Goal: Task Accomplishment & Management: Manage account settings

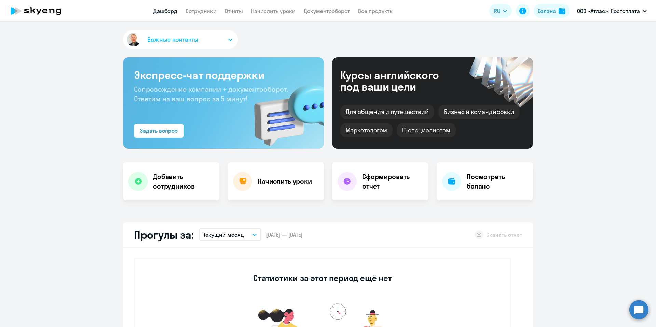
select select "30"
click at [199, 12] on link "Сотрудники" at bounding box center [200, 11] width 31 height 7
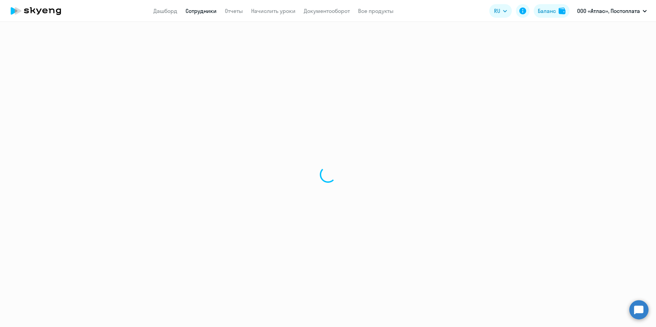
select select "30"
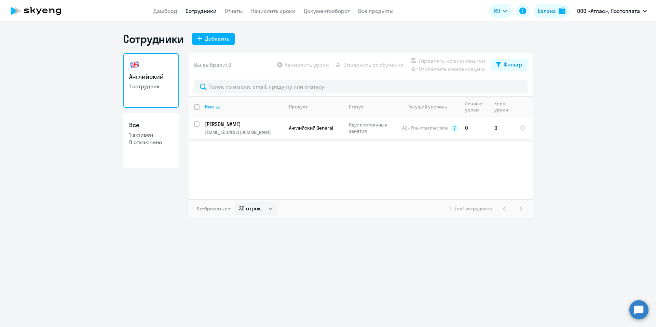
click at [196, 124] on input "select row 579944" at bounding box center [201, 129] width 14 height 14
checkbox input "true"
click at [436, 60] on span "Управлять компенсацией" at bounding box center [451, 61] width 67 height 8
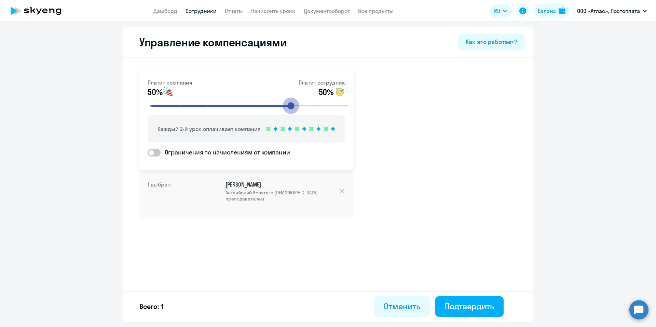
drag, startPoint x: 236, startPoint y: 104, endPoint x: 285, endPoint y: 110, distance: 49.4
type input "6"
click at [285, 110] on input "range" at bounding box center [249, 105] width 212 height 15
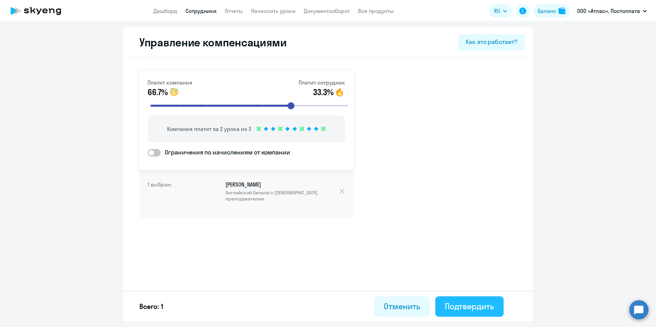
click at [476, 309] on div "Подтвердить" at bounding box center [469, 306] width 49 height 11
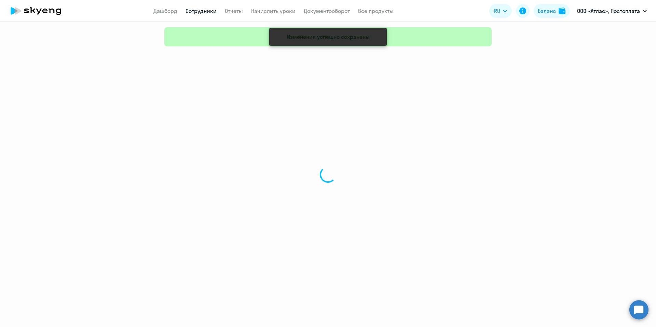
select select "30"
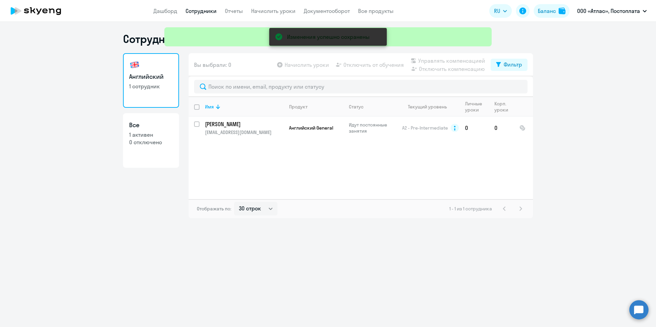
click at [128, 133] on link "Все 1 активен 0 отключено" at bounding box center [151, 140] width 56 height 55
select select "30"
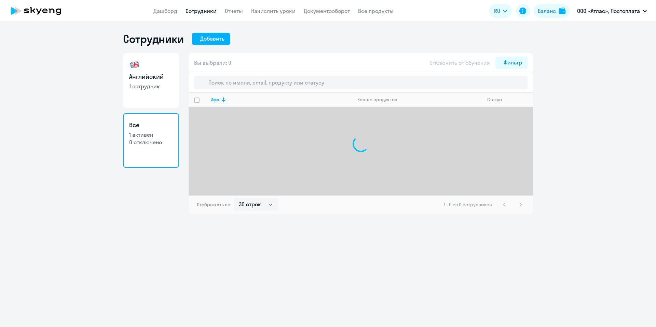
select select "30"
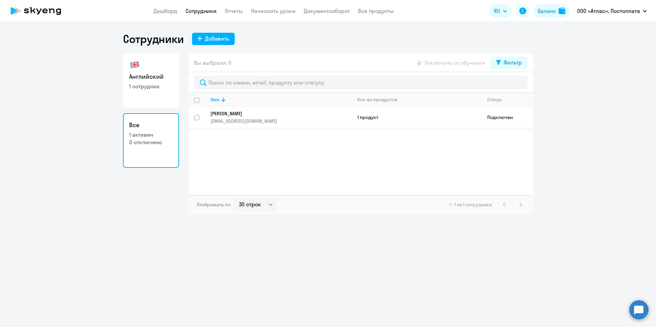
click at [194, 117] on input "select row 579944" at bounding box center [201, 122] width 14 height 14
checkbox input "true"
click at [64, 142] on ng-component "Сотрудники Добавить Английский 1 сотрудник Все 1 активен 0 отключено Вы выбрали…" at bounding box center [328, 123] width 656 height 182
click at [198, 114] on div at bounding box center [197, 118] width 16 height 16
checkbox input "false"
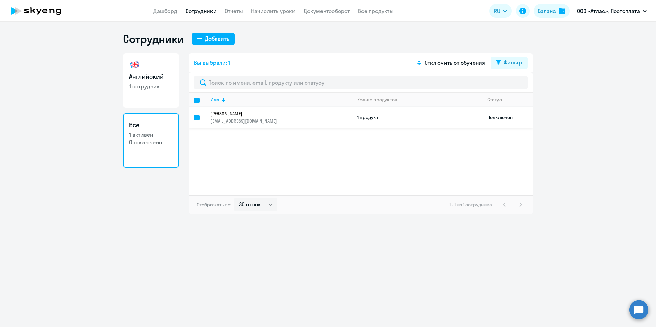
checkbox input "false"
click at [148, 87] on p "1 сотрудник" at bounding box center [151, 87] width 44 height 8
select select "30"
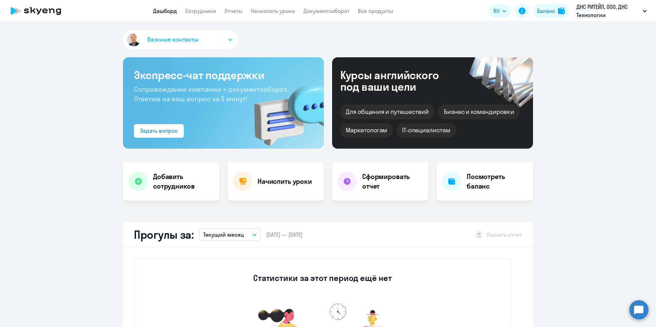
select select "30"
click at [195, 5] on app-header "Дашборд Сотрудники Отчеты Начислить уроки Документооборот Все продукты Дашборд …" at bounding box center [328, 11] width 656 height 22
click at [195, 11] on link "Сотрудники" at bounding box center [200, 11] width 31 height 7
select select "30"
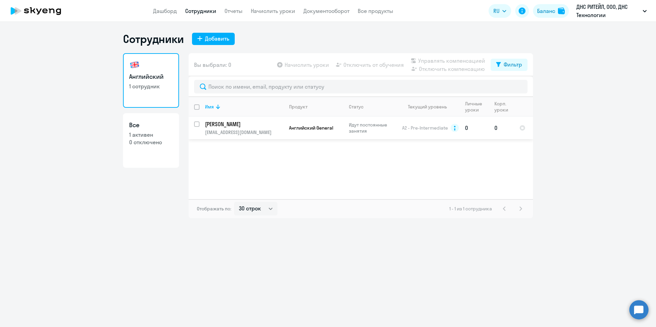
click at [198, 124] on input "select row 10231531" at bounding box center [201, 129] width 14 height 14
checkbox input "true"
click at [438, 59] on span "Управлять компенсацией" at bounding box center [451, 61] width 67 height 8
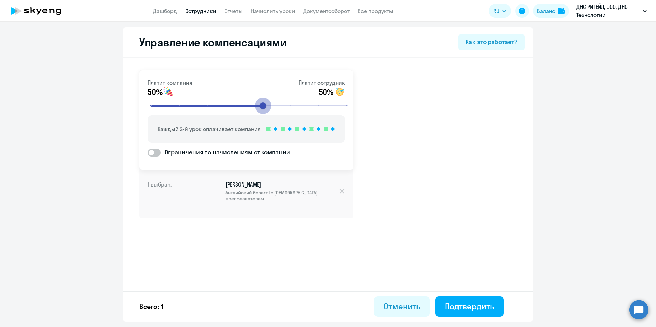
drag, startPoint x: 234, startPoint y: 106, endPoint x: 263, endPoint y: 108, distance: 29.1
click at [262, 108] on input "range" at bounding box center [249, 105] width 212 height 15
drag, startPoint x: 263, startPoint y: 108, endPoint x: 285, endPoint y: 109, distance: 22.2
type input "6"
click at [285, 109] on input "range" at bounding box center [249, 105] width 212 height 15
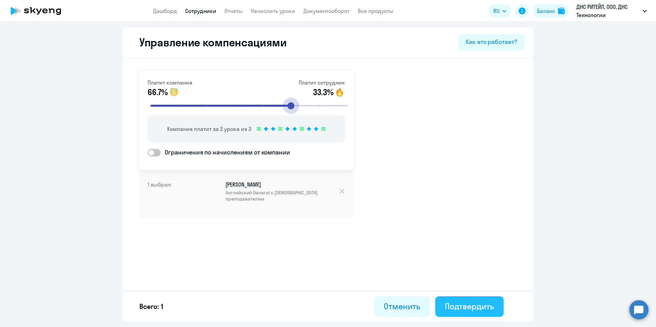
click at [477, 307] on div "Подтвердить" at bounding box center [469, 306] width 49 height 11
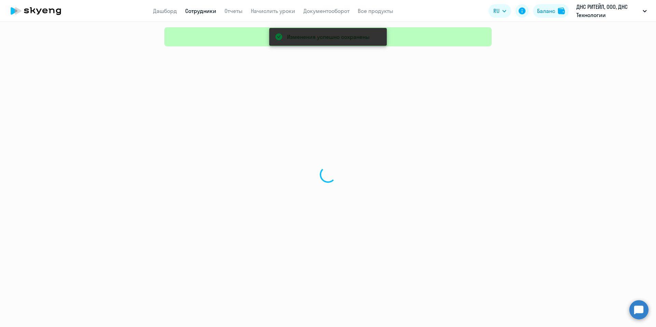
select select "30"
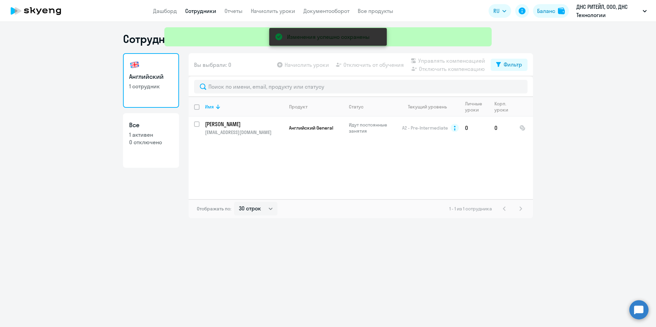
click at [129, 133] on p "1 активен" at bounding box center [151, 135] width 44 height 8
select select "30"
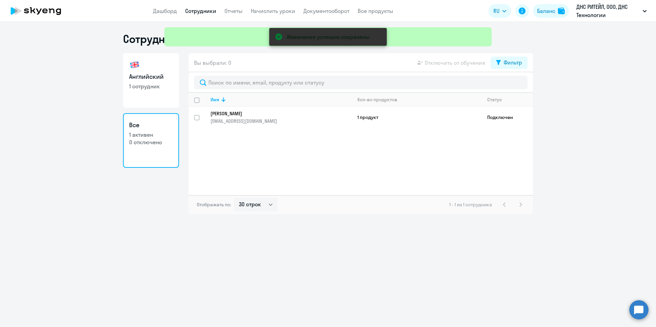
click at [137, 87] on p "1 сотрудник" at bounding box center [151, 87] width 44 height 8
select select "30"
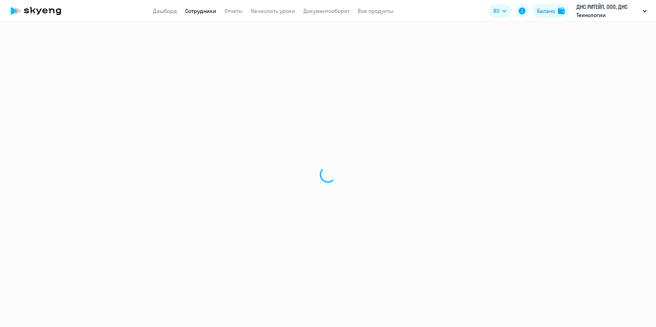
select select "30"
